Goal: Download file/media

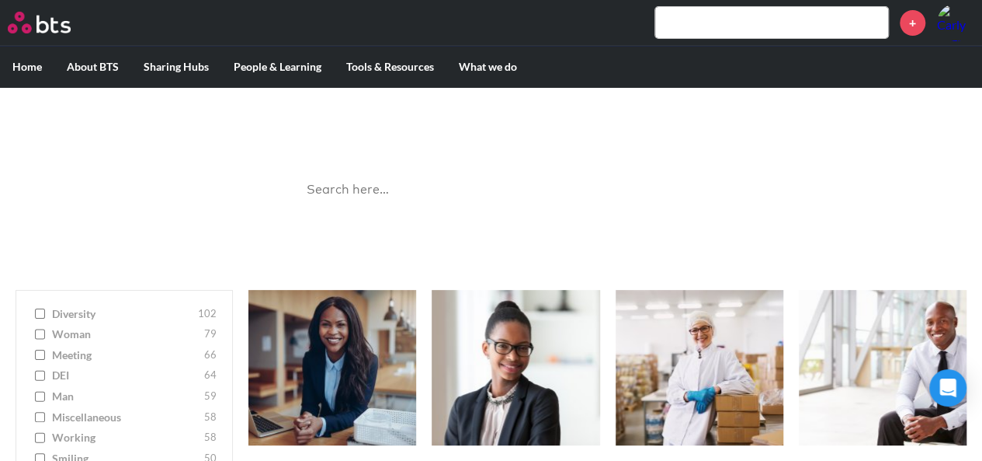
click at [444, 200] on input "search" at bounding box center [491, 189] width 388 height 41
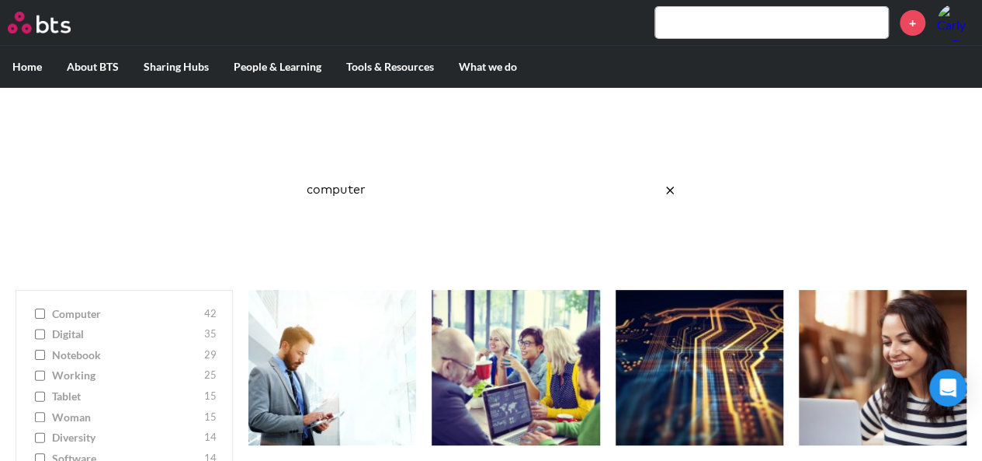
click button "submit" at bounding box center [0, 0] width 0 height 0
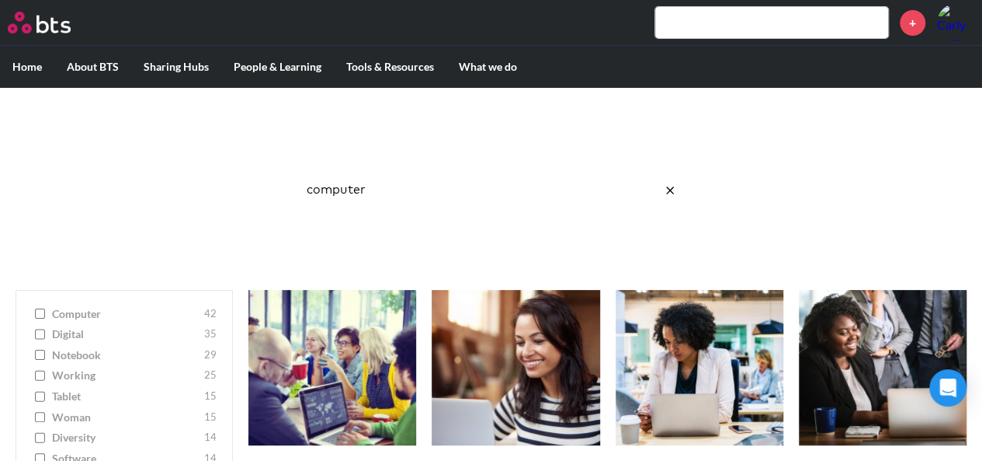
click at [352, 186] on input "computer" at bounding box center [491, 189] width 388 height 41
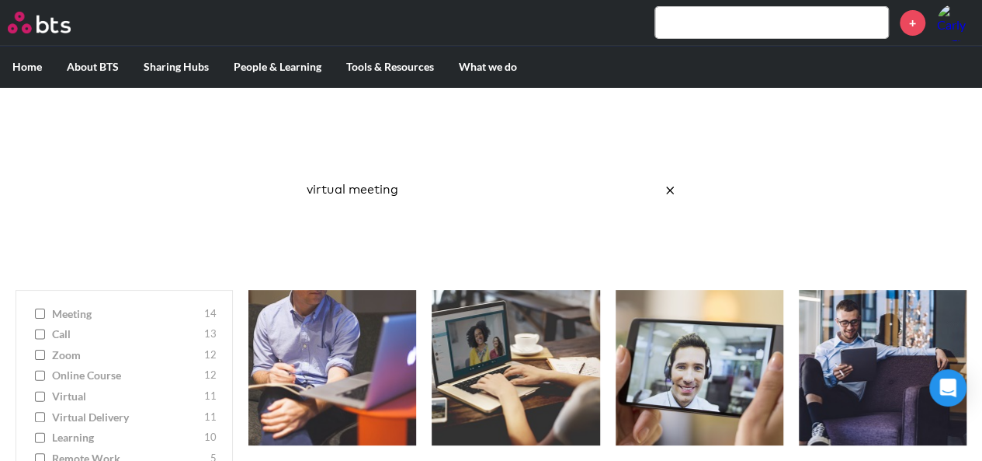
click button "submit" at bounding box center [0, 0] width 0 height 0
click at [375, 187] on input "virtual meeting" at bounding box center [491, 189] width 388 height 41
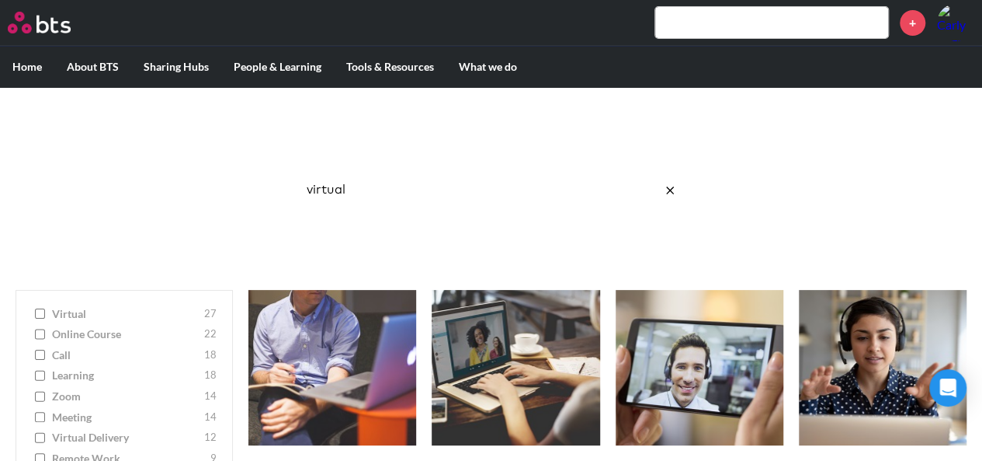
click button "submit" at bounding box center [0, 0] width 0 height 0
click at [398, 192] on input "virtual" at bounding box center [491, 189] width 388 height 41
click at [352, 188] on input "virtual" at bounding box center [491, 189] width 388 height 41
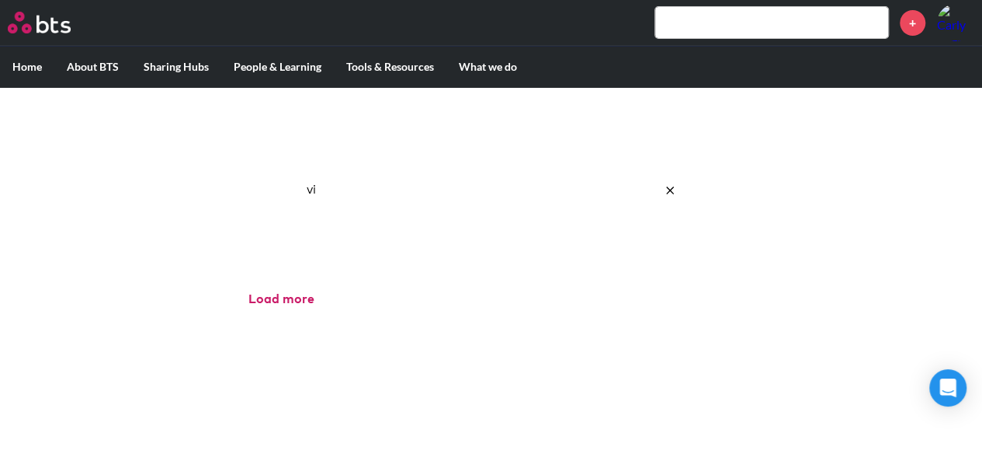
type input "v"
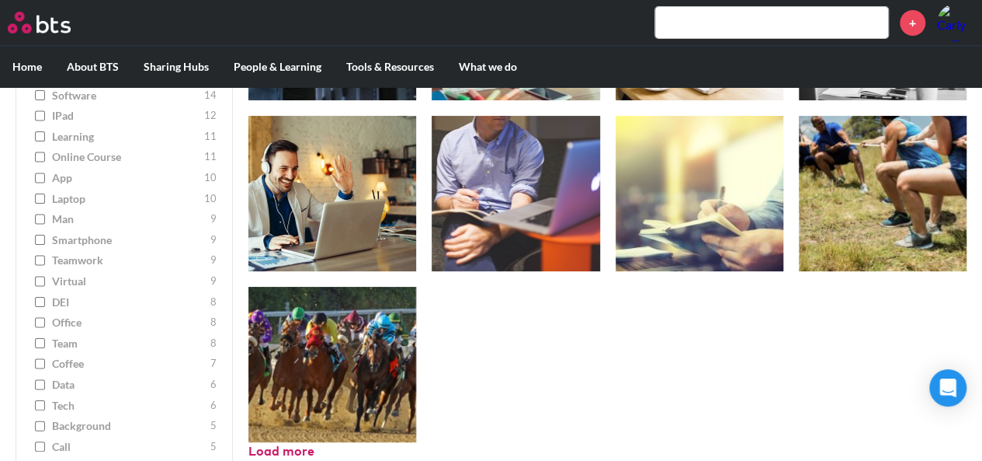
scroll to position [2922, 0]
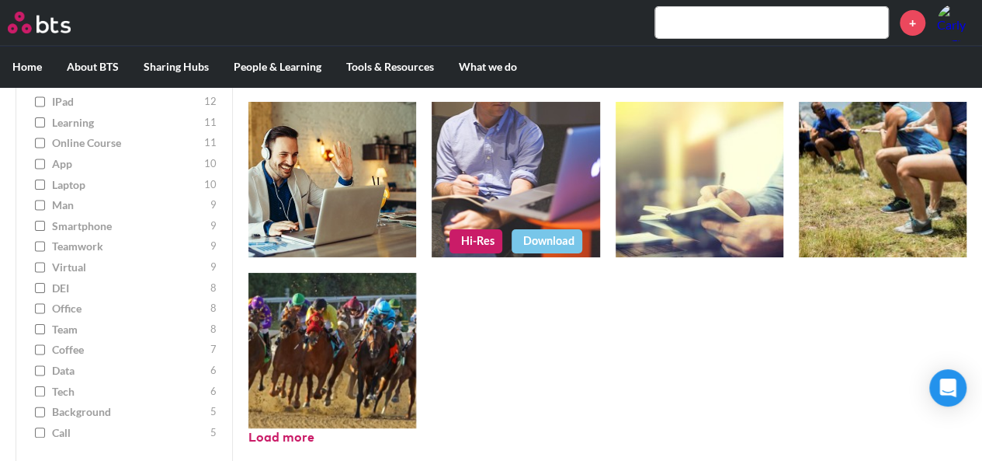
click at [553, 170] on figure at bounding box center [516, 179] width 168 height 155
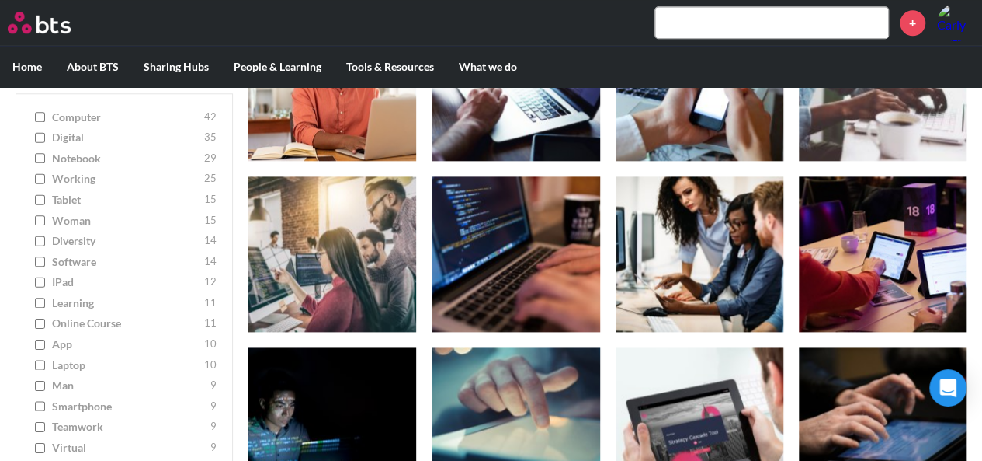
scroll to position [0, 0]
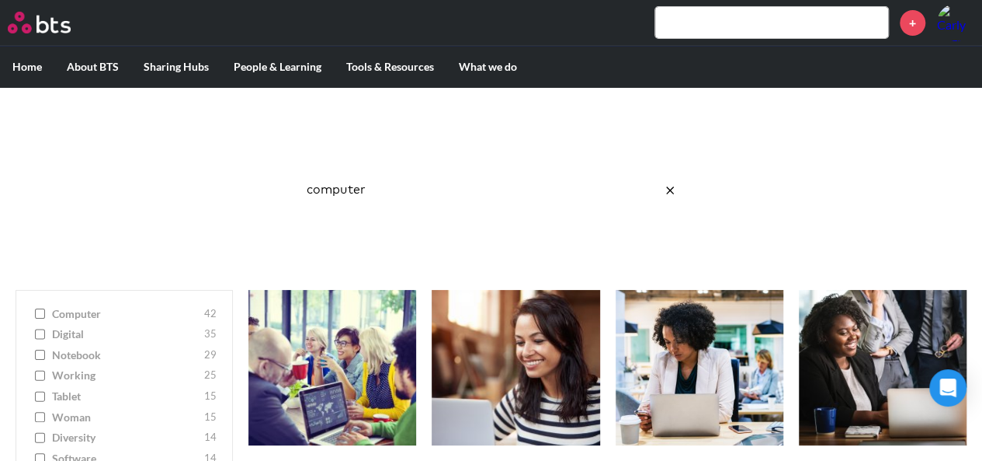
click at [359, 196] on input "computer" at bounding box center [491, 189] width 388 height 41
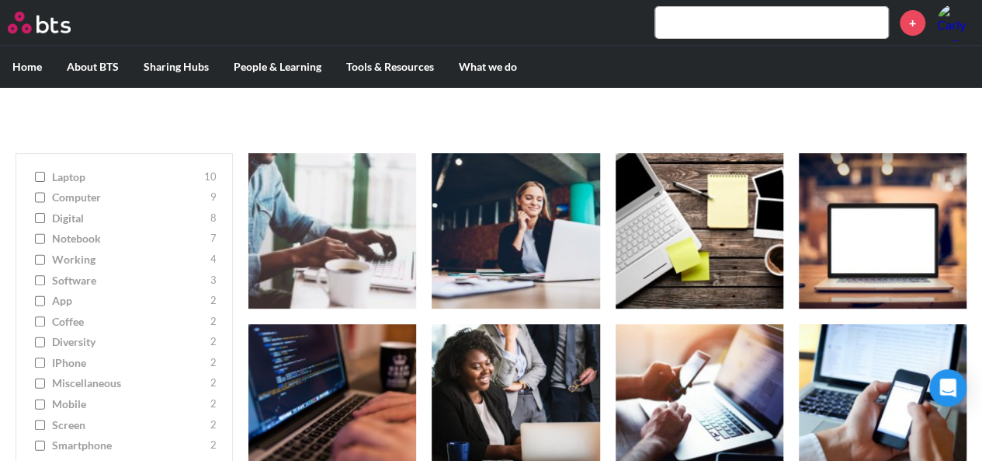
scroll to position [137, 0]
type input "laptop"
click at [882, 212] on figure at bounding box center [883, 230] width 168 height 155
click at [930, 294] on link "Download" at bounding box center [913, 291] width 71 height 23
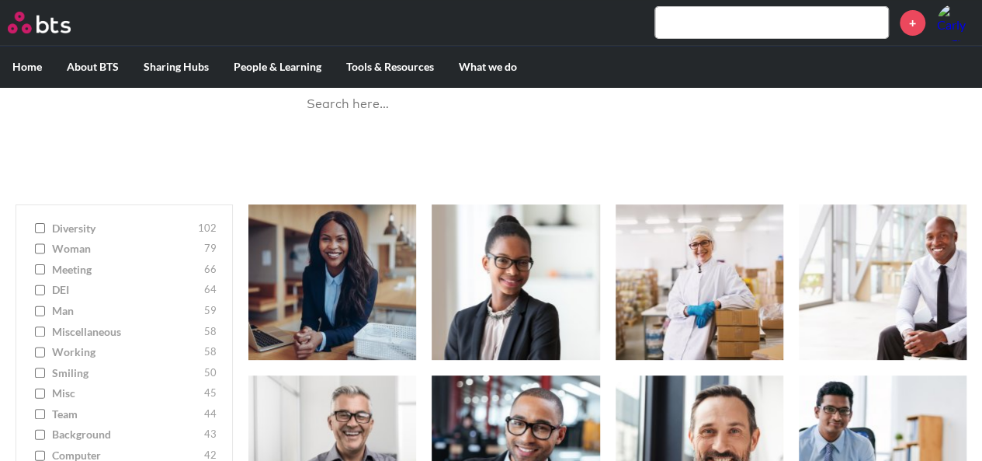
scroll to position [85, 0]
